Goal: Information Seeking & Learning: Find specific fact

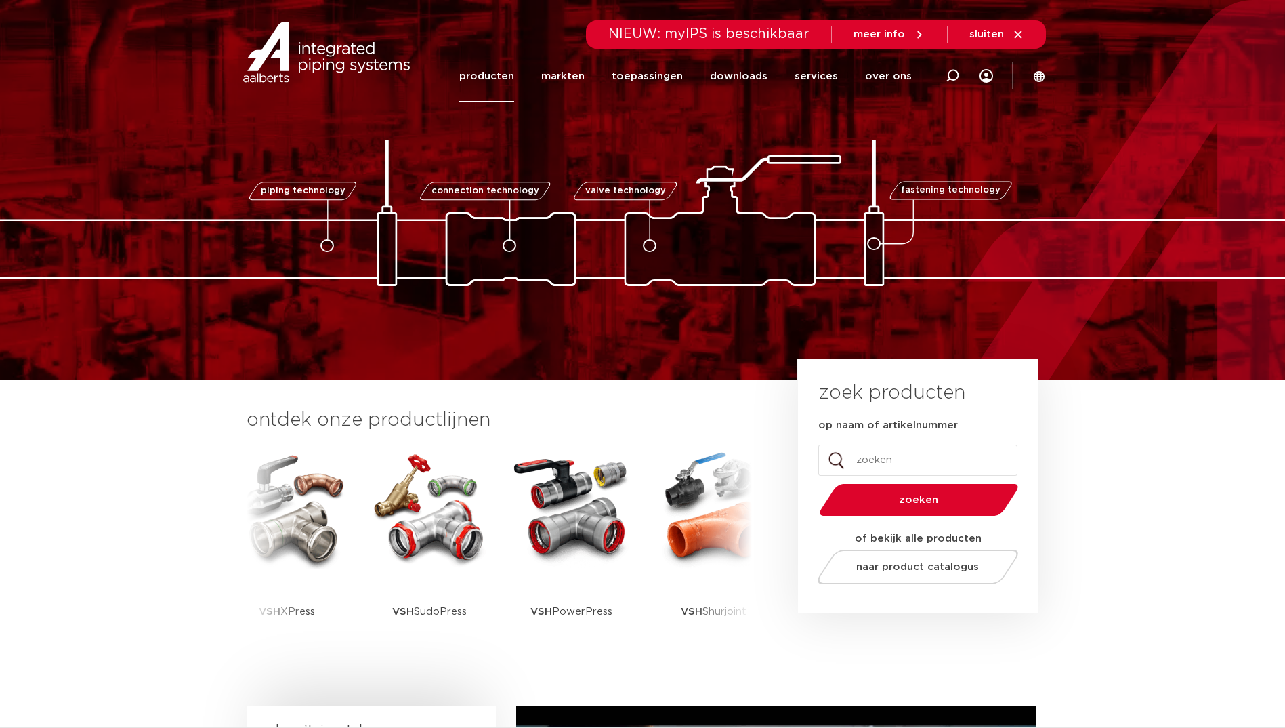
click at [514, 76] on link "producten" at bounding box center [486, 76] width 55 height 52
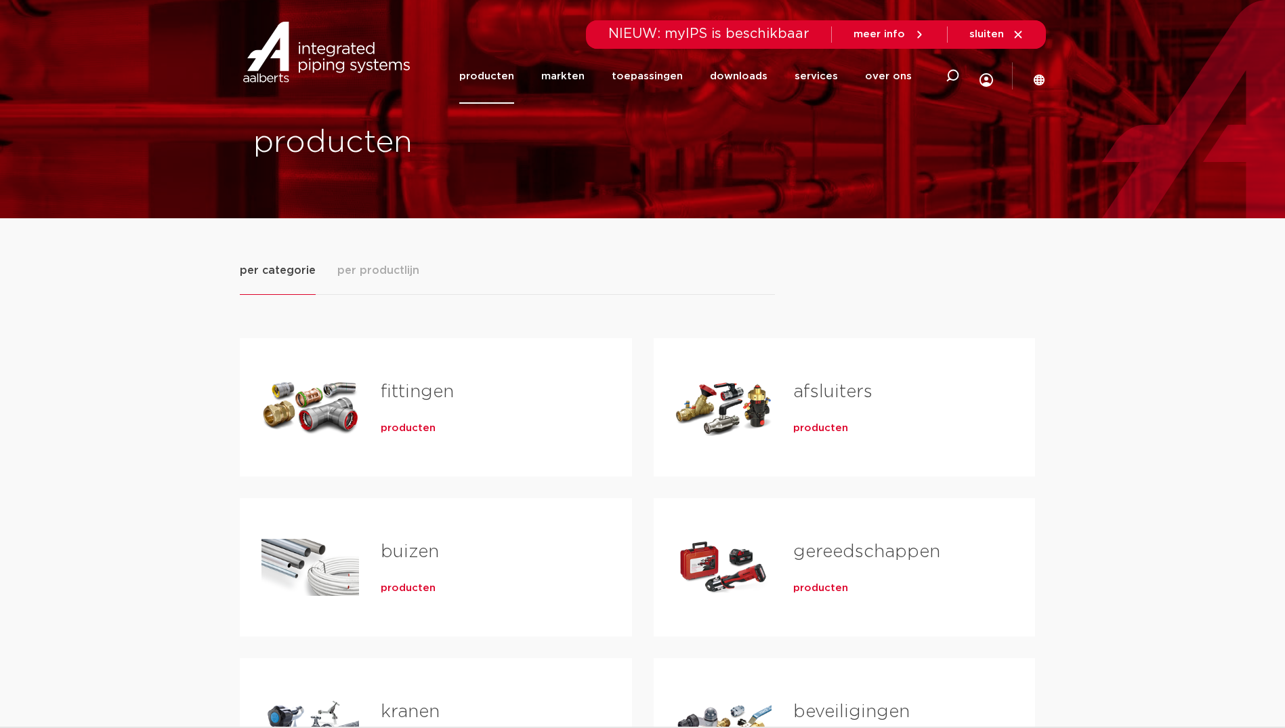
click at [404, 421] on span "producten" at bounding box center [408, 428] width 55 height 14
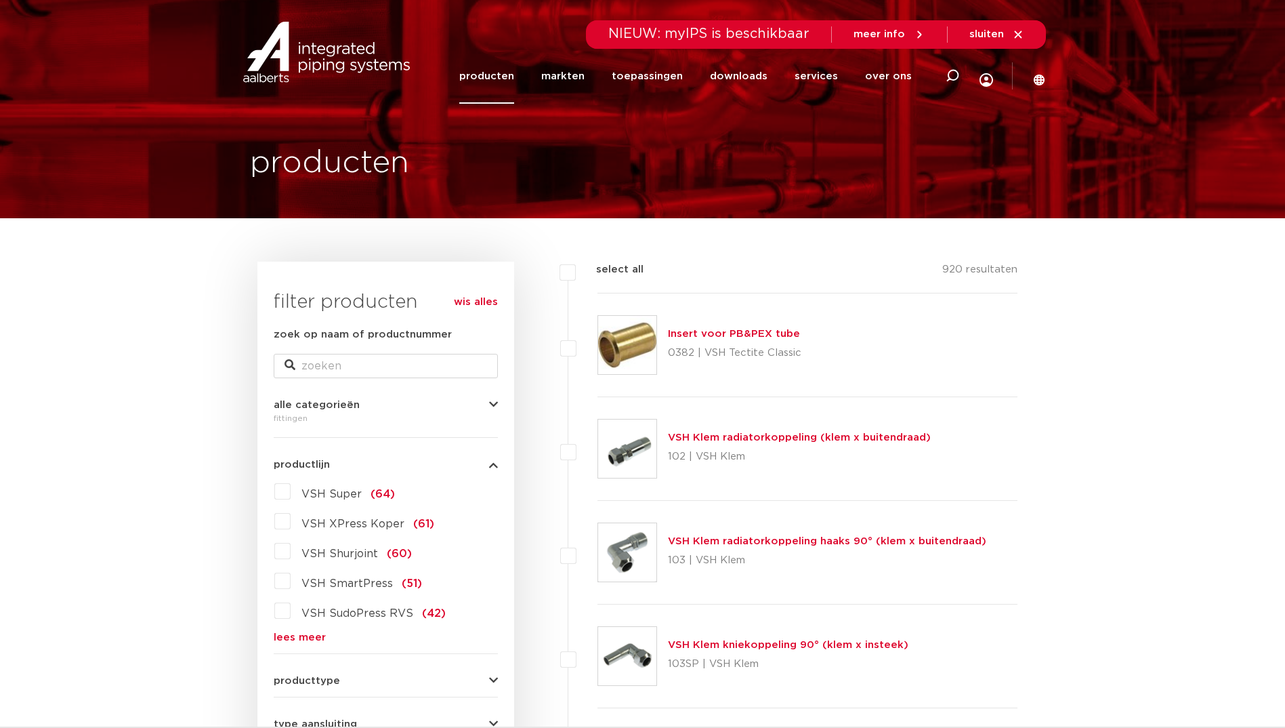
click at [310, 634] on link "lees meer" at bounding box center [386, 637] width 224 height 10
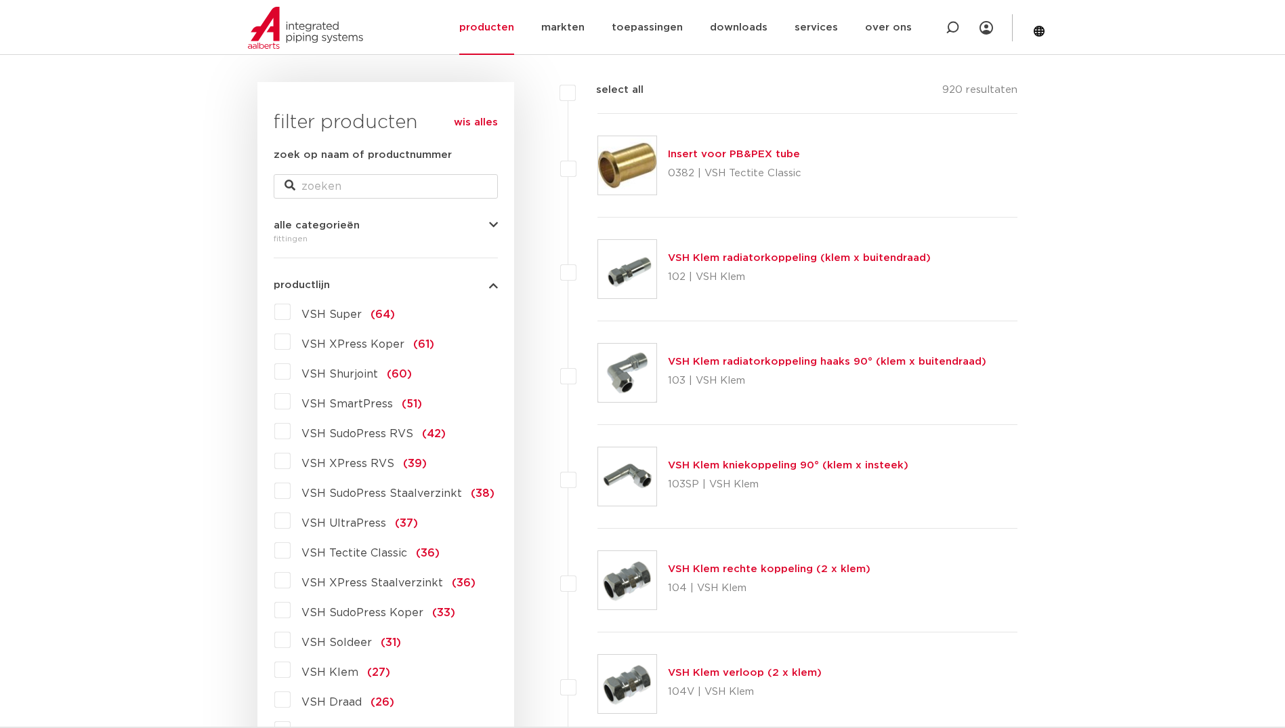
scroll to position [203, 0]
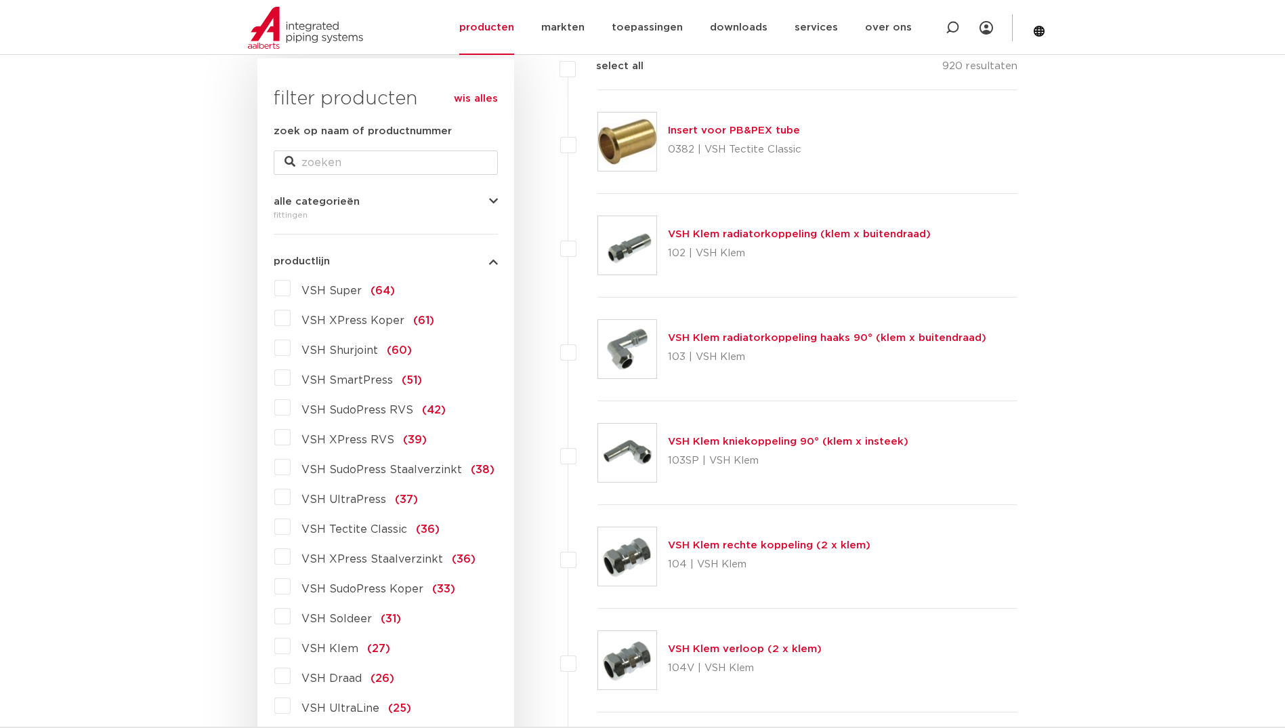
click at [291, 553] on label "VSH XPress Staalverzinkt (36)" at bounding box center [383, 556] width 185 height 22
click at [0, 0] on input "VSH XPress Staalverzinkt (36)" at bounding box center [0, 0] width 0 height 0
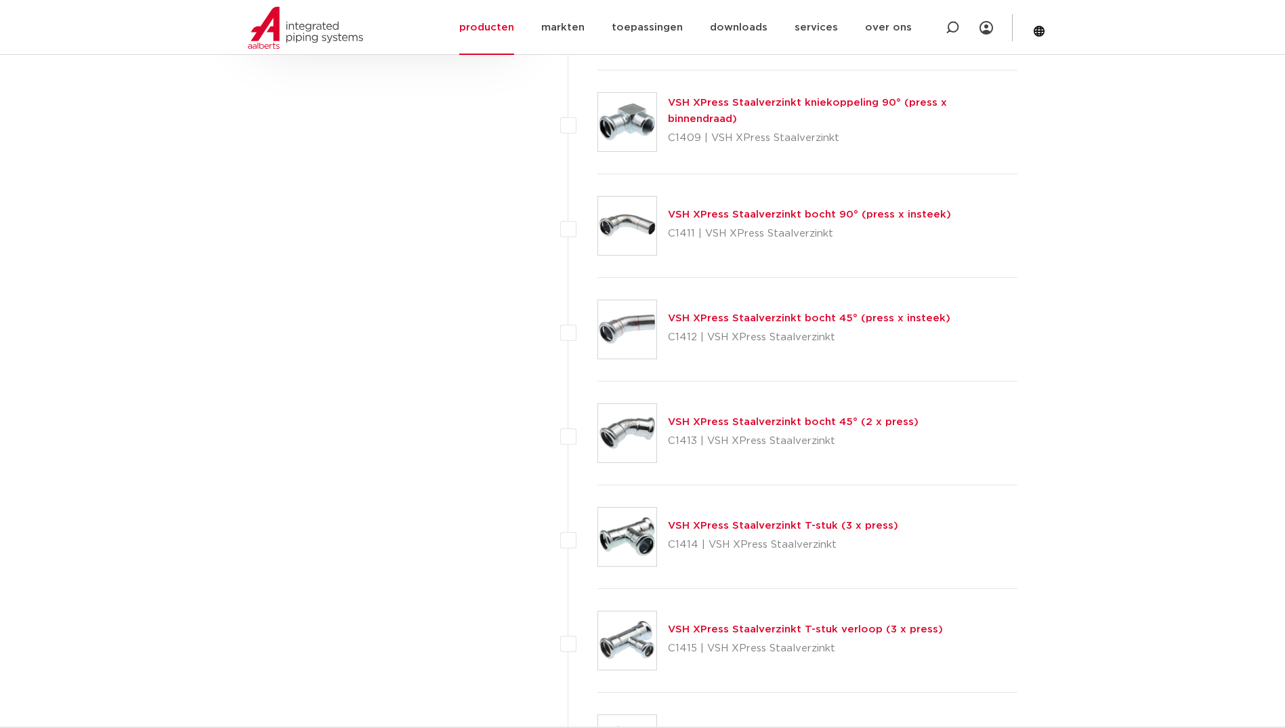
scroll to position [1016, 0]
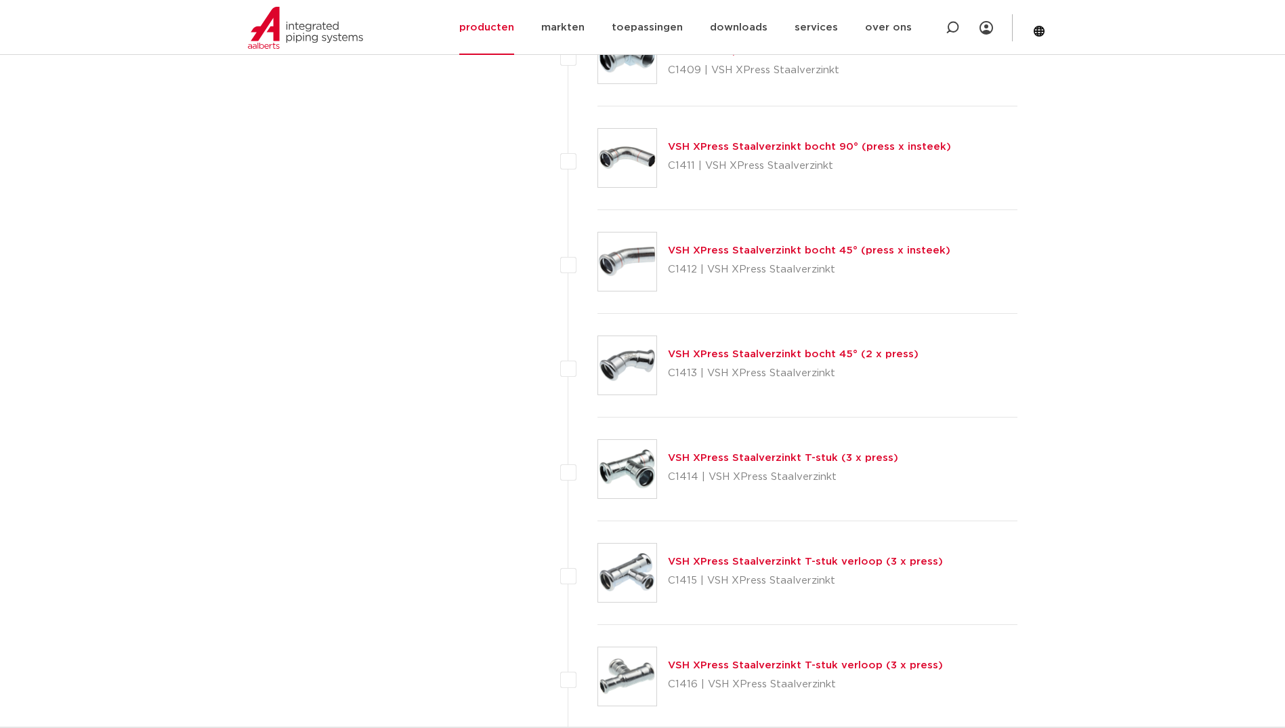
click at [677, 478] on p "C1414 | VSH XPress Staalverzinkt" at bounding box center [783, 477] width 230 height 22
copy p "C1414"
click at [726, 460] on link "VSH XPress Staalverzinkt T-stuk (3 x press)" at bounding box center [783, 458] width 230 height 10
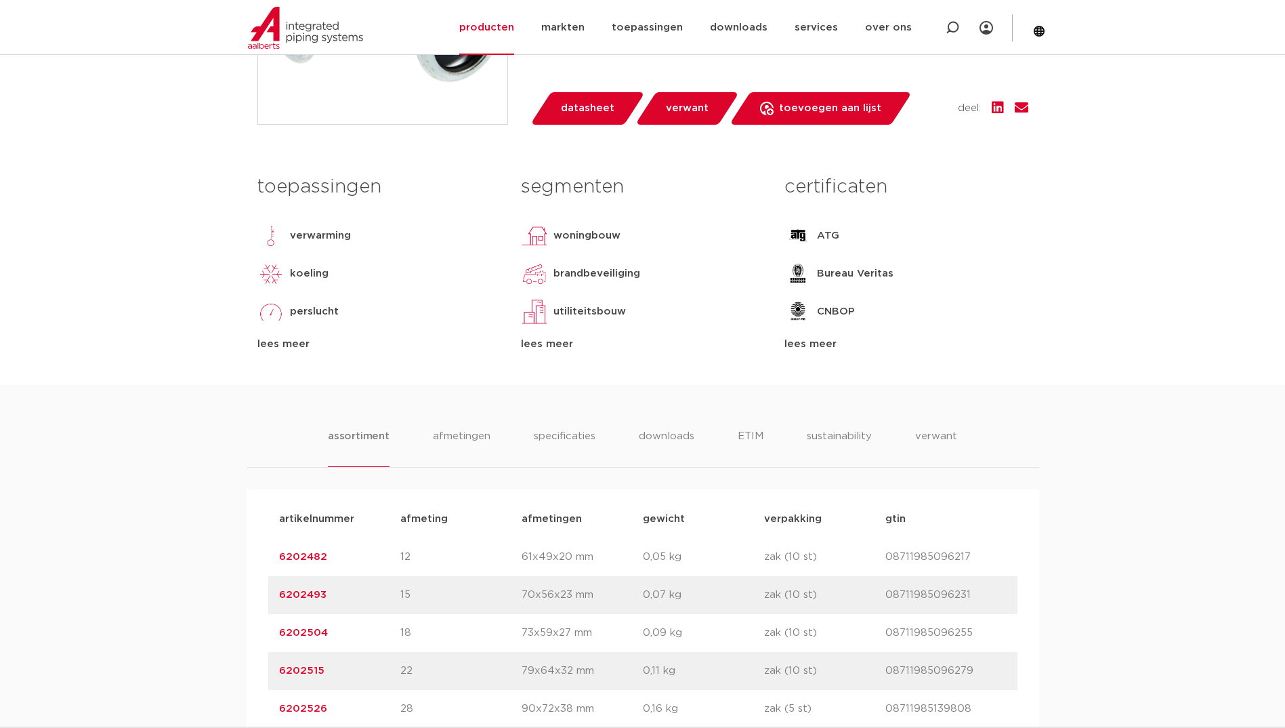
scroll to position [677, 0]
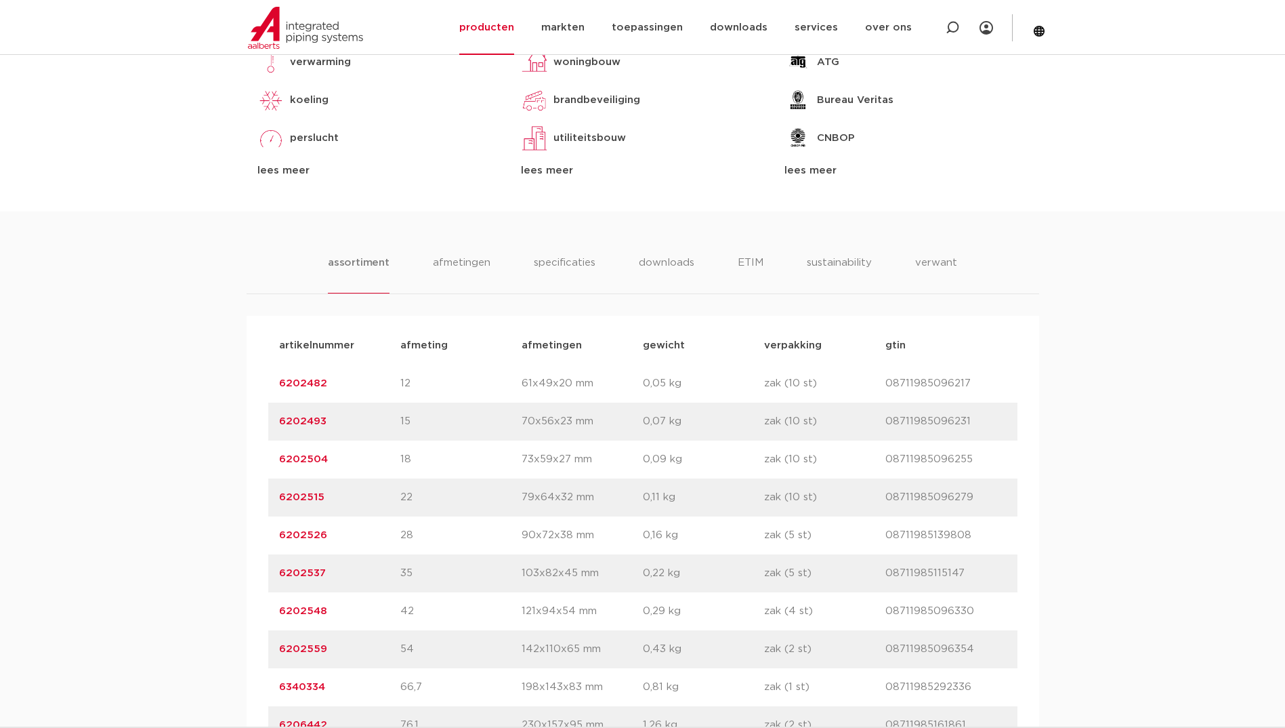
click at [314, 497] on link "6202515" at bounding box center [301, 497] width 45 height 10
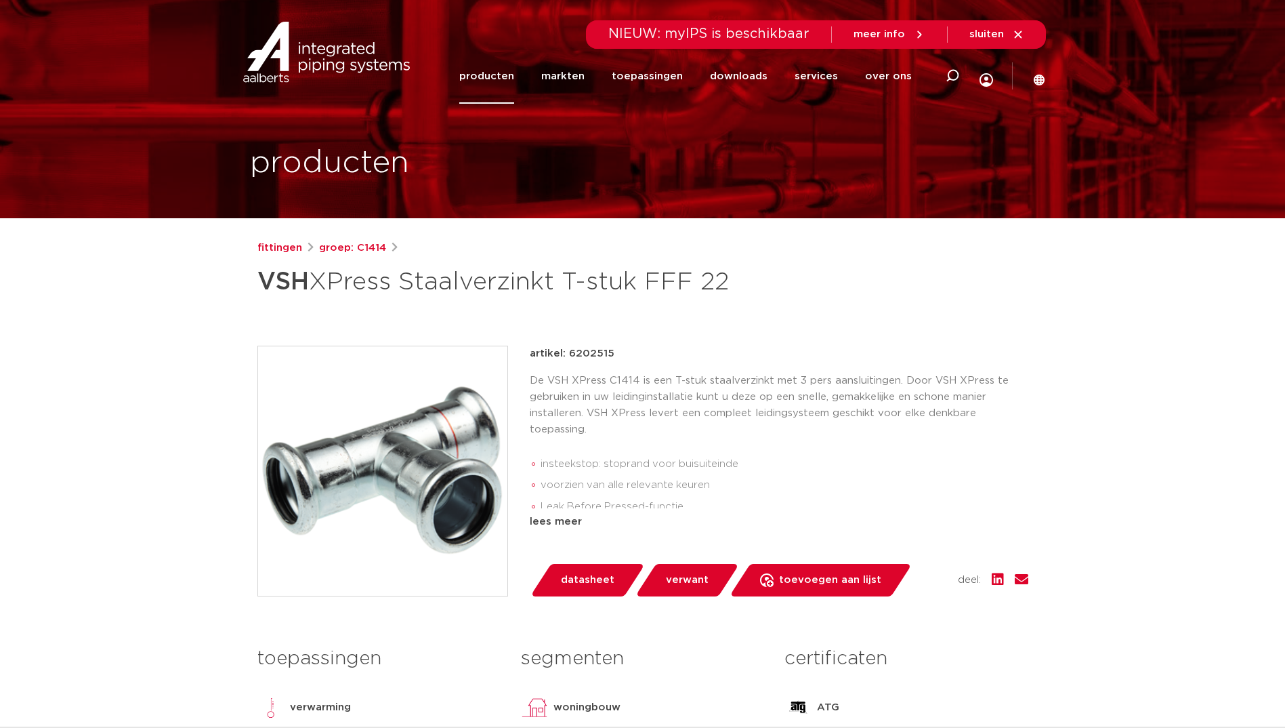
click at [581, 359] on p "artikel: 6202515" at bounding box center [572, 353] width 85 height 16
copy p "6202515"
